Goal: Information Seeking & Learning: Learn about a topic

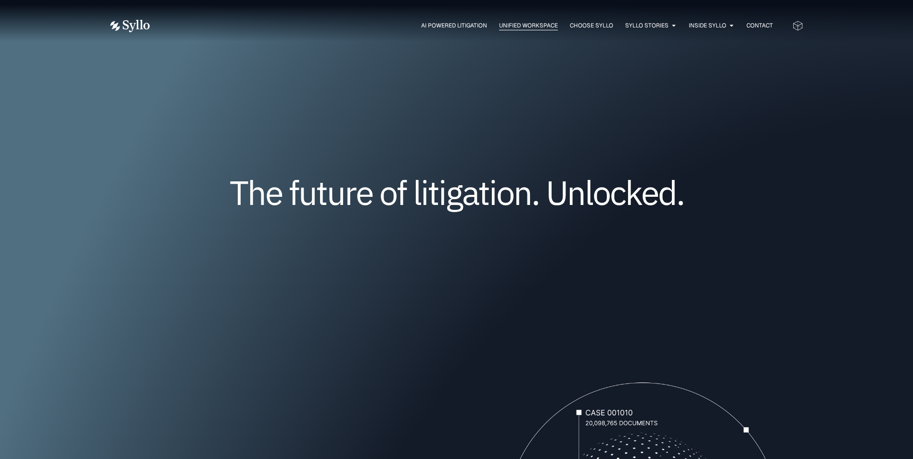
click at [516, 26] on span "Unified Workspace" at bounding box center [528, 25] width 59 height 9
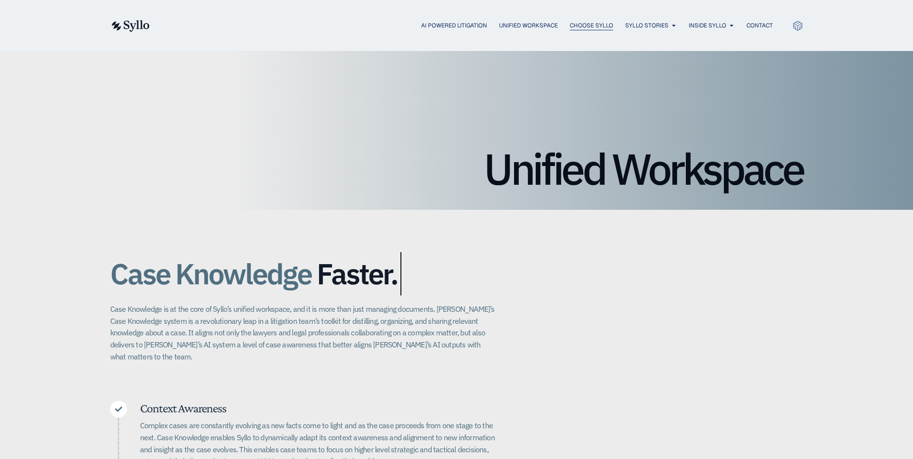
click at [576, 24] on span "Choose Syllo" at bounding box center [591, 25] width 43 height 9
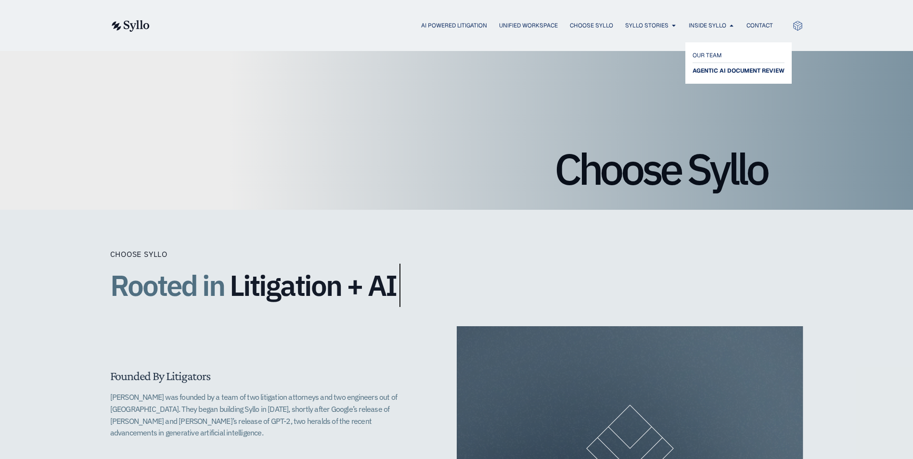
click at [712, 65] on span "AGENTIC AI DOCUMENT REVIEW" at bounding box center [739, 71] width 92 height 12
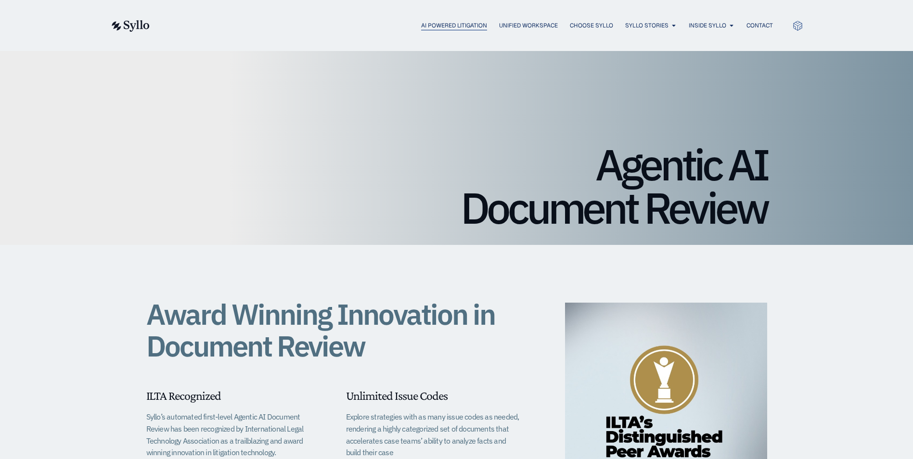
click at [427, 23] on span "AI Powered Litigation" at bounding box center [454, 25] width 66 height 9
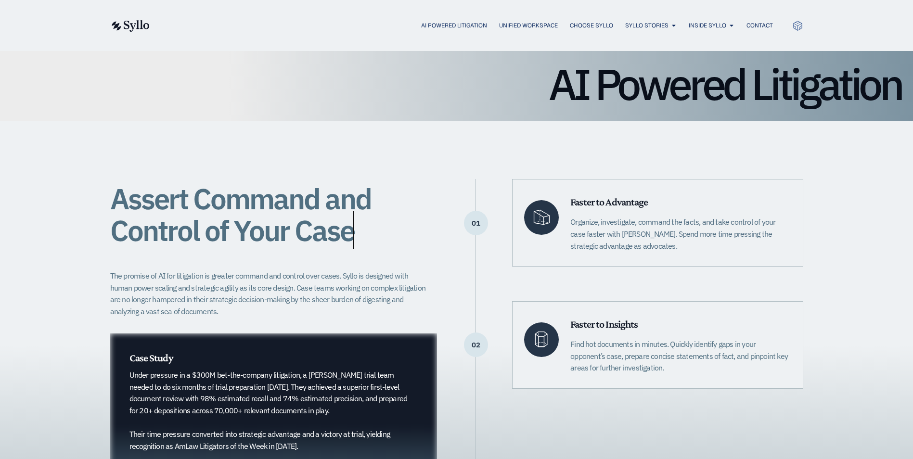
scroll to position [144, 0]
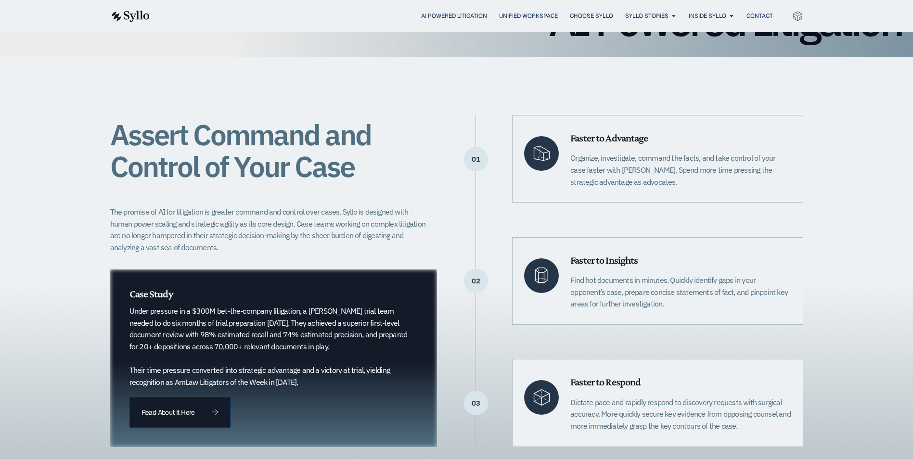
click at [132, 17] on img at bounding box center [129, 17] width 39 height 12
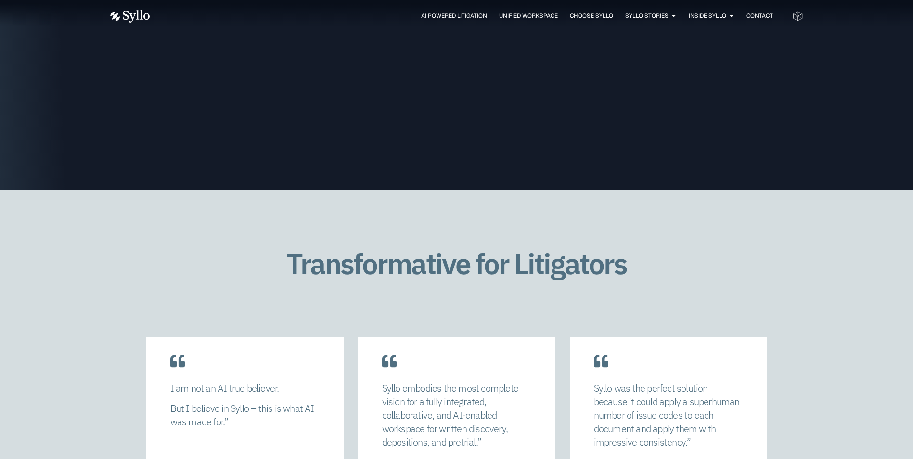
scroll to position [2022, 0]
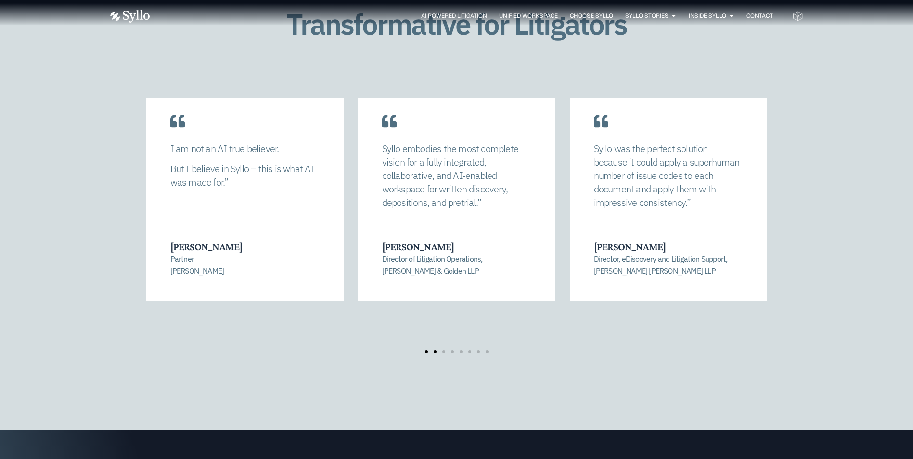
click at [434, 350] on span "Go to slide 2" at bounding box center [435, 351] width 3 height 3
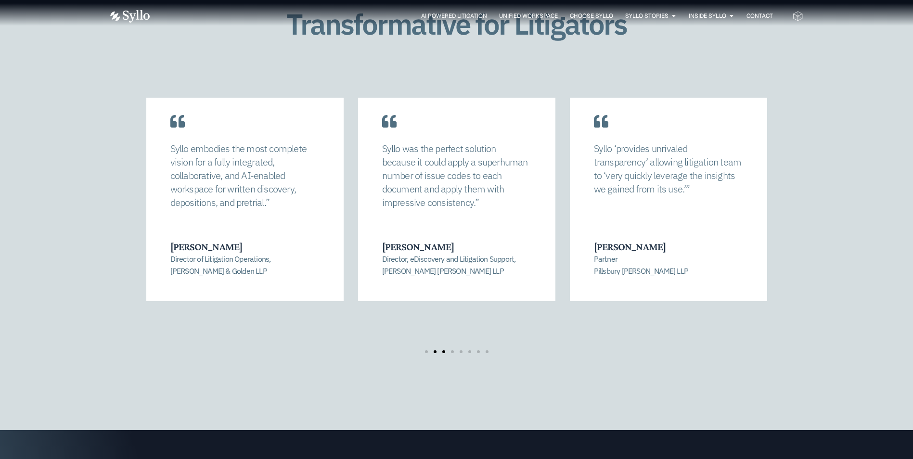
click at [443, 350] on span "Go to slide 3" at bounding box center [443, 351] width 3 height 3
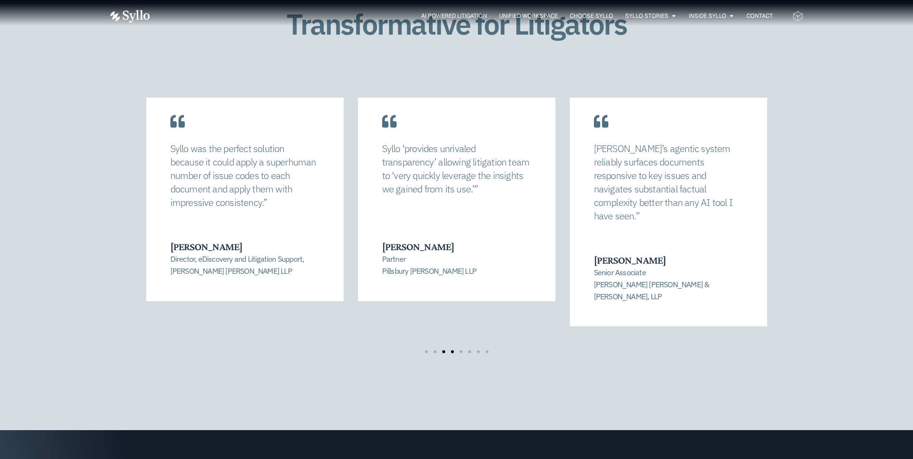
click at [453, 350] on span "Go to slide 4" at bounding box center [452, 351] width 3 height 3
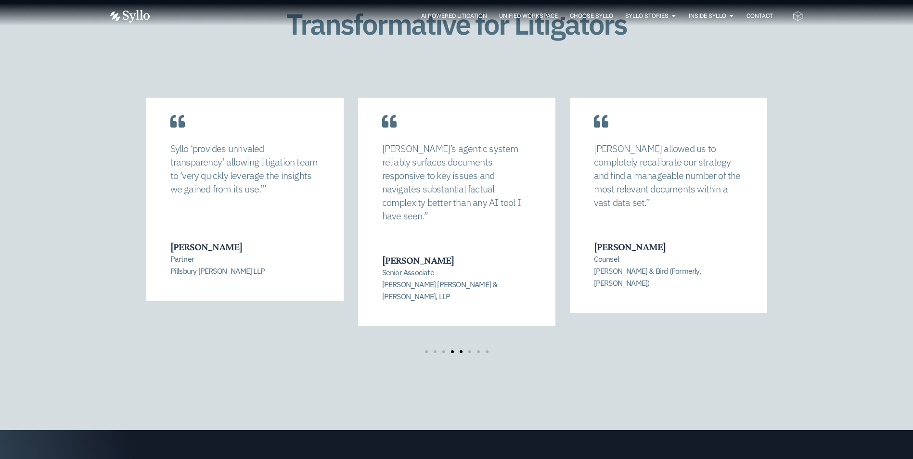
click at [461, 350] on span "Go to slide 5" at bounding box center [461, 351] width 3 height 3
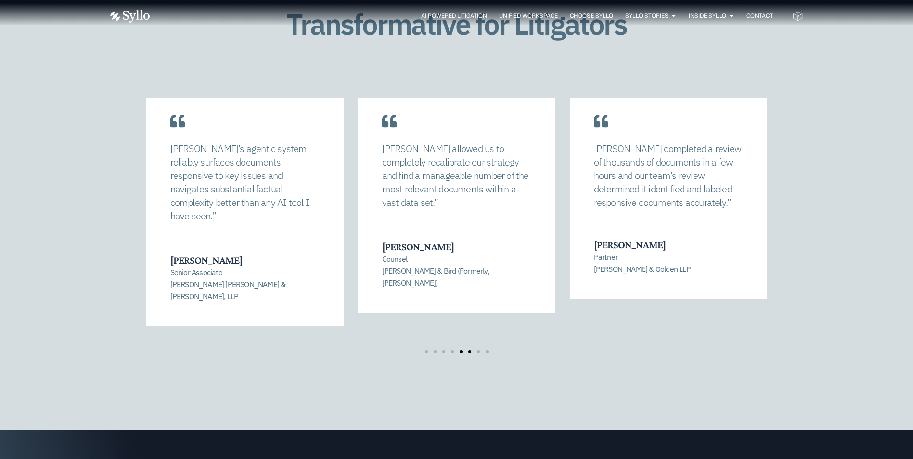
click at [468, 350] on span "Go to slide 6" at bounding box center [469, 351] width 3 height 3
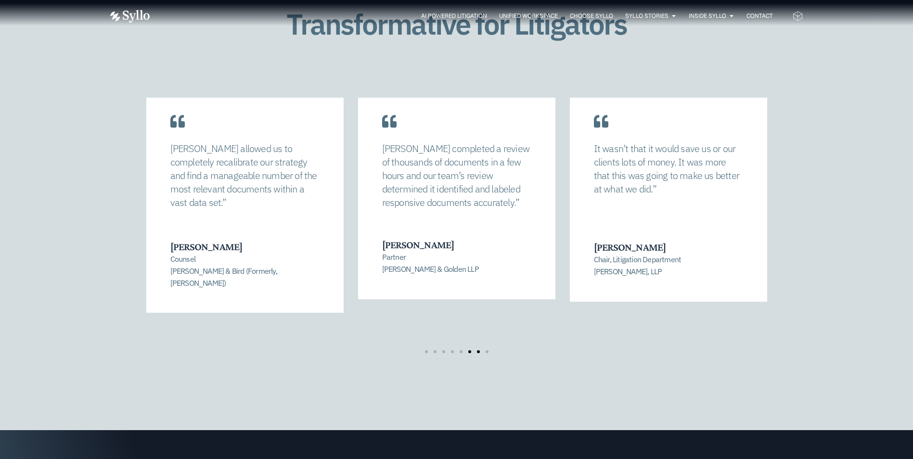
click at [478, 350] on span "Go to slide 7" at bounding box center [478, 351] width 3 height 3
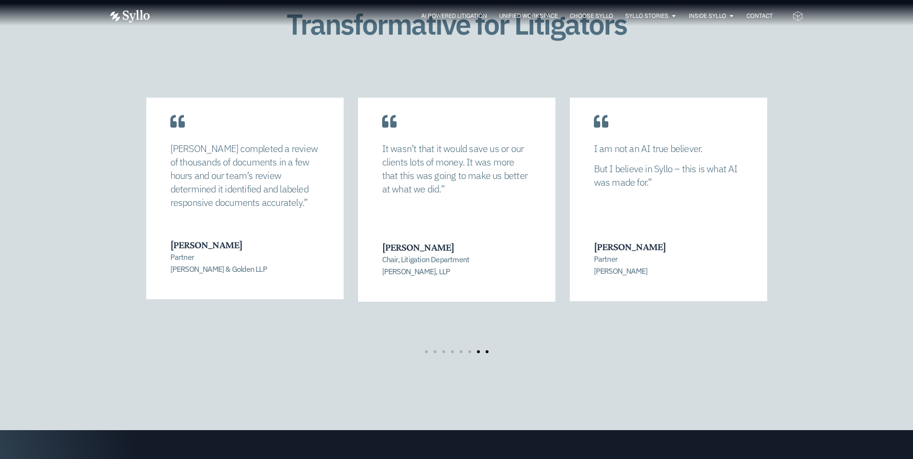
click at [488, 350] on span "Go to slide 8" at bounding box center [487, 351] width 3 height 3
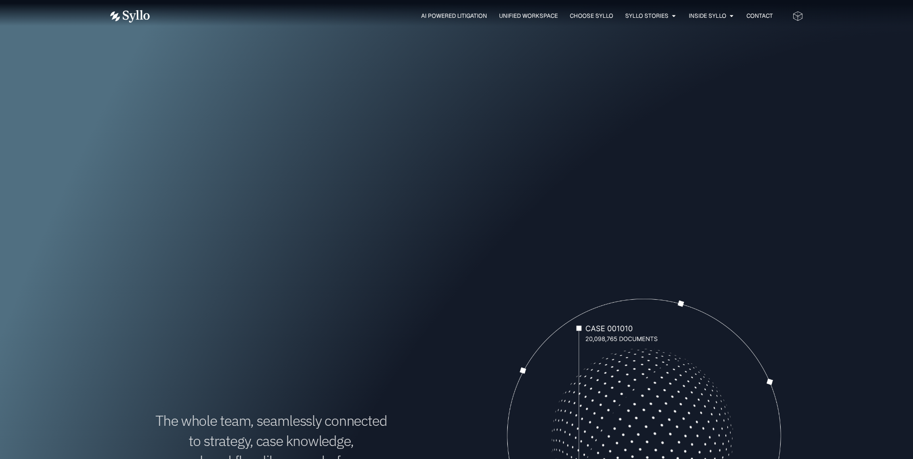
scroll to position [0, 0]
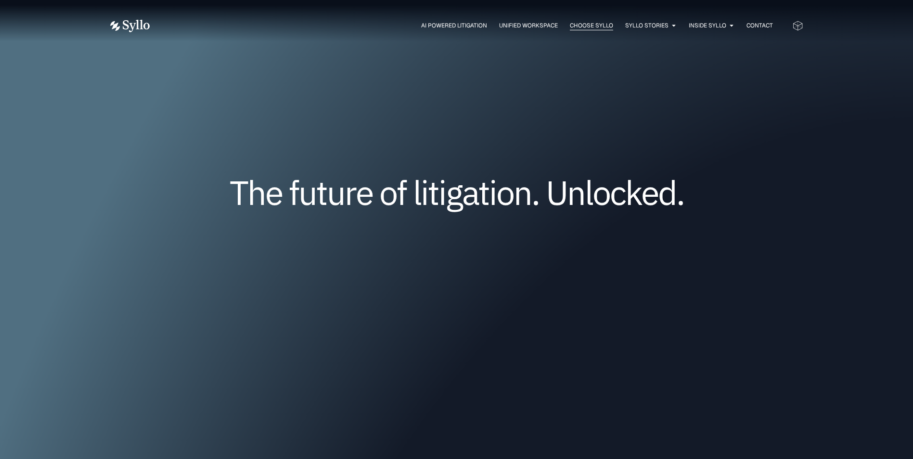
click at [588, 23] on span "Choose Syllo" at bounding box center [591, 25] width 43 height 9
